Goal: Find contact information: Find contact information

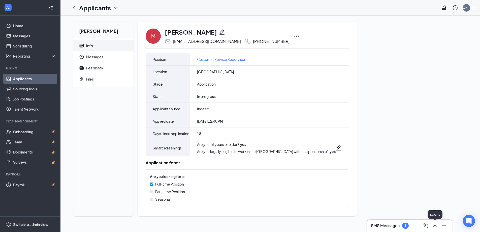
click at [436, 225] on icon "ChevronUp" at bounding box center [435, 225] width 6 height 6
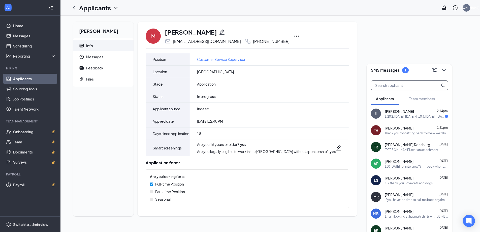
click at [392, 85] on input "text" at bounding box center [402, 85] width 60 height 10
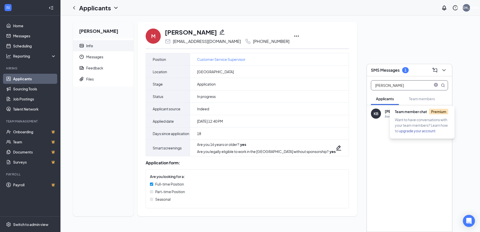
type input "[PERSON_NAME]"
click at [409, 114] on div "Team member chat Premium" at bounding box center [423, 113] width 57 height 8
click at [384, 113] on div "KB [PERSON_NAME] [DATE] Awesome! I will call you at 4pm! :)" at bounding box center [409, 113] width 85 height 17
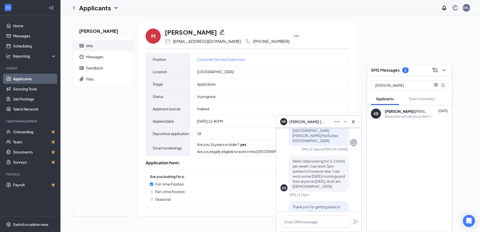
scroll to position [-227, 0]
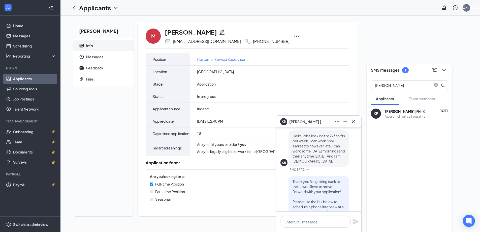
click at [318, 194] on p "Thank you for getting back to me — we’d love to move forward with your applicat…" at bounding box center [319, 206] width 52 height 55
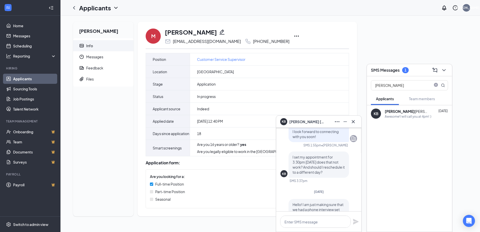
scroll to position [-126, 0]
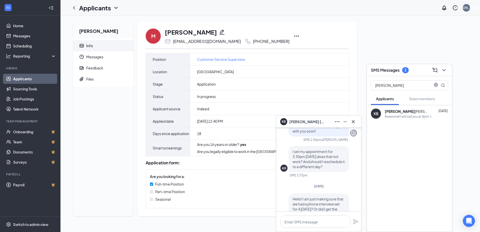
click at [340, 122] on icon "Ellipses" at bounding box center [337, 122] width 6 height 6
click at [358, 135] on link "View message history" at bounding box center [371, 134] width 68 height 5
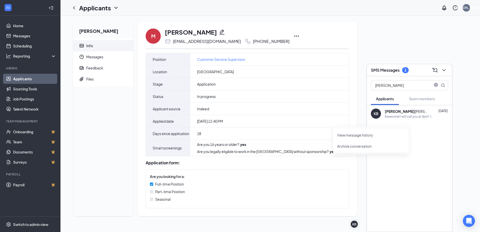
scroll to position [0, 0]
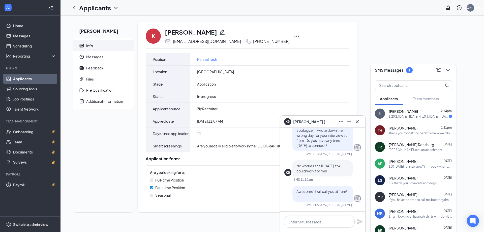
click at [345, 41] on div "Keyton Bjorgaard Info Messages Feedback Files Pre Qualification Additional Info…" at bounding box center [272, 119] width 407 height 194
click at [361, 44] on div "Keyton Bjorgaard Info Messages Feedback Files Pre Qualification Additional Info…" at bounding box center [272, 119] width 407 height 194
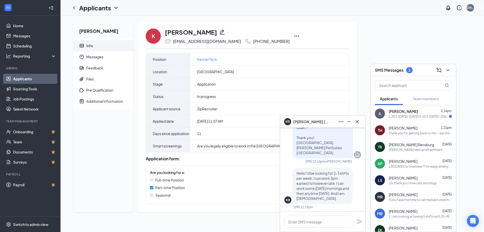
scroll to position [-252, 0]
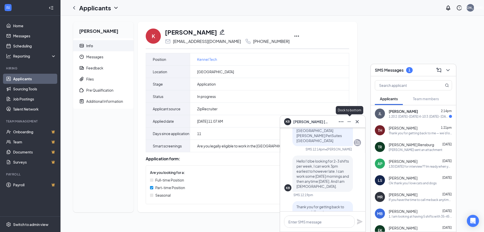
click at [351, 124] on icon "Minimize" at bounding box center [349, 122] width 6 height 6
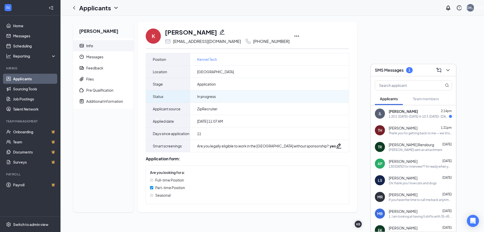
scroll to position [0, 0]
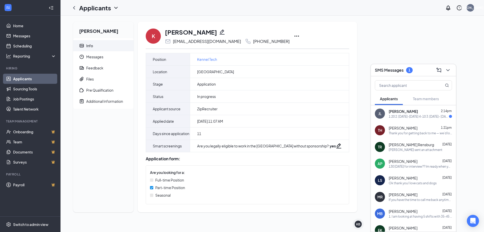
click at [361, 24] on div "Keyton Bjorgaard Info Messages Feedback Files Pre Qualification Additional Info…" at bounding box center [272, 119] width 407 height 194
click at [387, 37] on div "Keyton Bjorgaard Info Messages Feedback Files Pre Qualification Additional Info…" at bounding box center [272, 119] width 407 height 194
drag, startPoint x: 230, startPoint y: 42, endPoint x: 172, endPoint y: 41, distance: 57.8
click at [172, 41] on div "keytonbjorgaard@gmail.com +1 (651) 247-4347" at bounding box center [227, 41] width 125 height 6
copy div "keytonbjorgaard@gmail.com"
